Goal: Find specific page/section: Find specific page/section

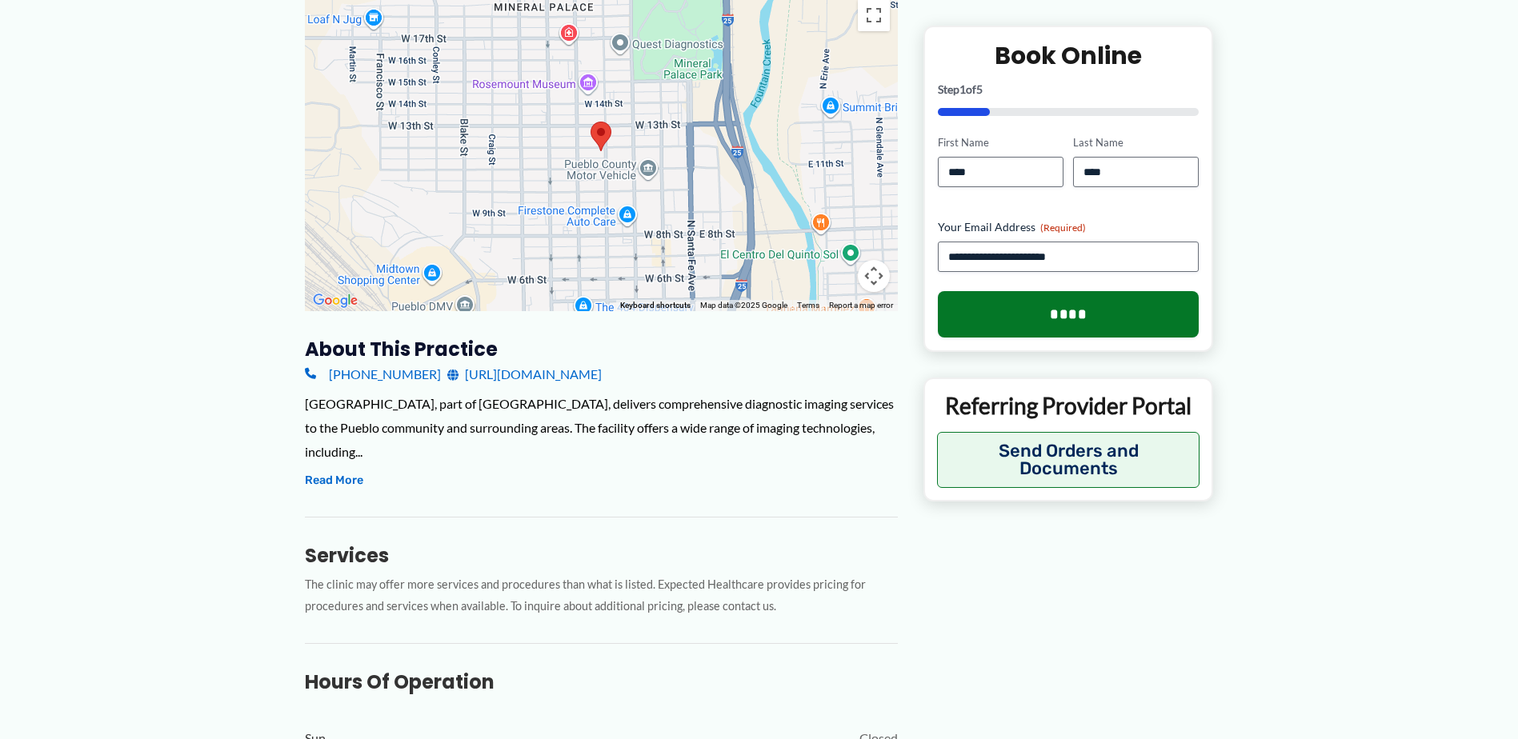
scroll to position [260, 0]
